Goal: Information Seeking & Learning: Learn about a topic

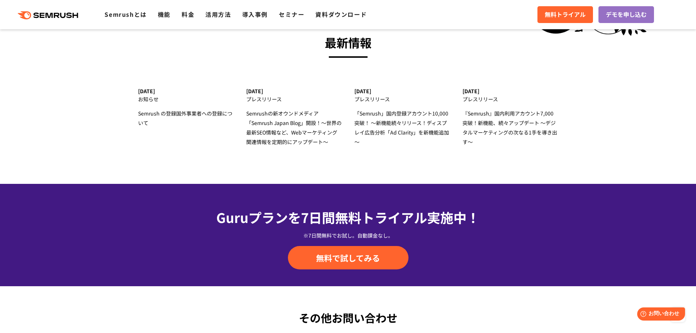
scroll to position [2302, 0]
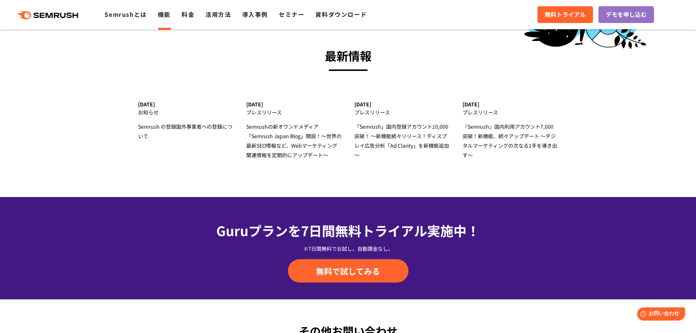
click at [161, 18] on link "機能" at bounding box center [164, 14] width 13 height 9
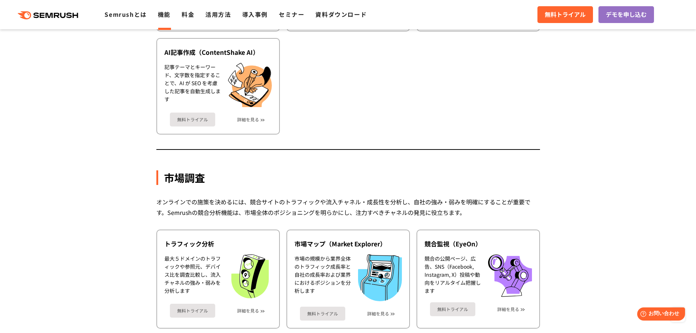
scroll to position [1097, 0]
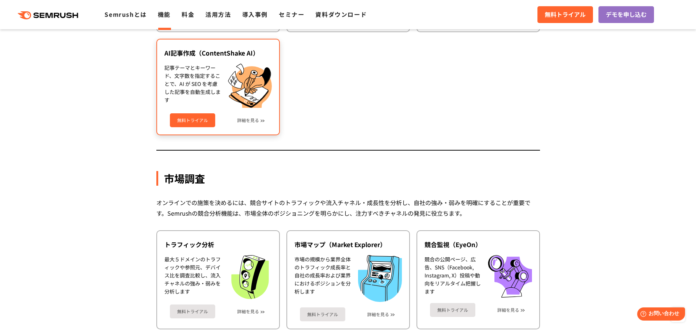
click at [260, 128] on div "AI記事作成（ContentShake AI） 記事テーマとキーワード、文字数を指定することで、AI が SEO を考慮した記事を自動生成します 無料トライア…" at bounding box center [218, 87] width 124 height 97
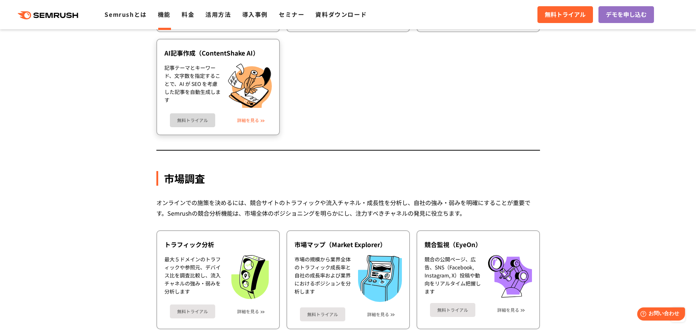
click at [250, 119] on link "詳細を見る" at bounding box center [248, 120] width 22 height 5
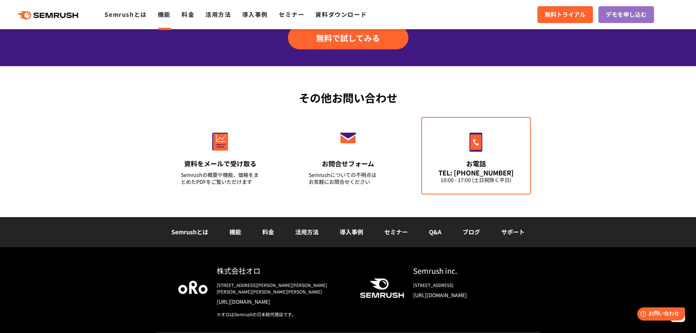
scroll to position [857, 0]
